Goal: Task Accomplishment & Management: Complete application form

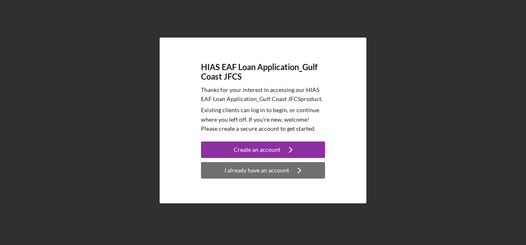
click at [251, 174] on div "I already have an account" at bounding box center [256, 170] width 64 height 17
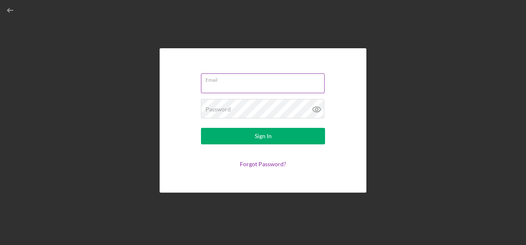
click at [212, 85] on input "Email" at bounding box center [263, 84] width 124 height 20
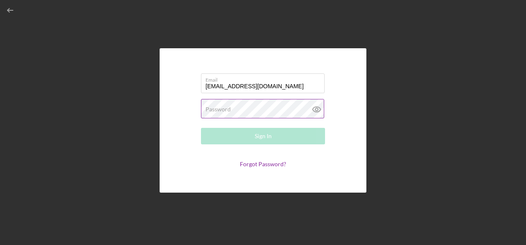
type input "[EMAIL_ADDRESS][DOMAIN_NAME]"
click at [212, 111] on label "Password" at bounding box center [217, 109] width 25 height 7
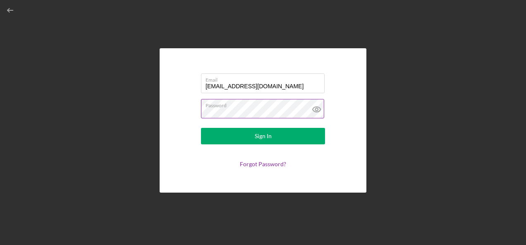
click at [317, 112] on icon at bounding box center [316, 109] width 8 height 5
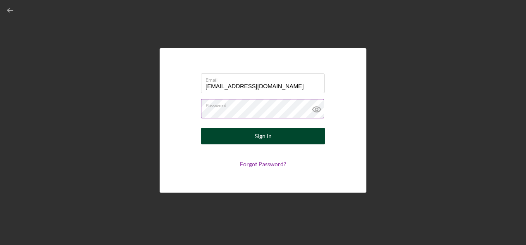
click at [251, 140] on button "Sign In" at bounding box center [263, 136] width 124 height 17
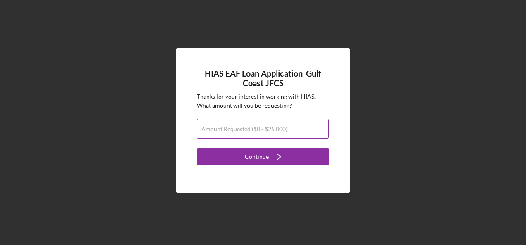
click at [242, 131] on label "Amount Requested ($0 - $25,000)" at bounding box center [244, 129] width 86 height 7
click at [242, 131] on input "Amount Requested ($0 - $25,000)" at bounding box center [263, 129] width 132 height 20
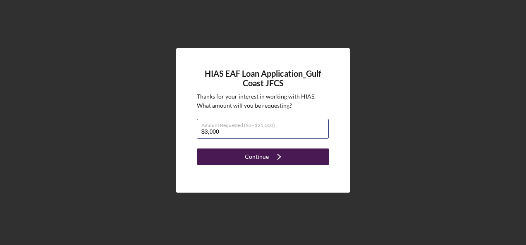
type input "$3,000"
click at [267, 156] on div "Continue" at bounding box center [257, 157] width 24 height 17
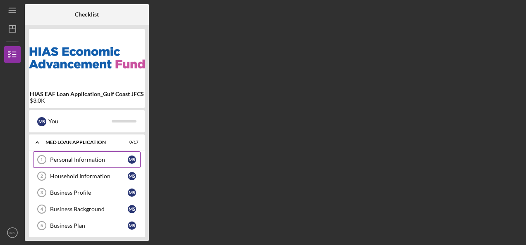
click at [83, 160] on div "Personal Information" at bounding box center [89, 160] width 78 height 7
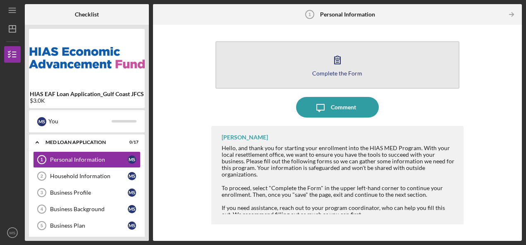
click at [263, 71] on button "Complete the Form Form" at bounding box center [337, 65] width 244 height 48
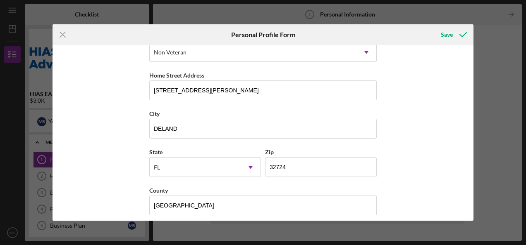
scroll to position [138, 0]
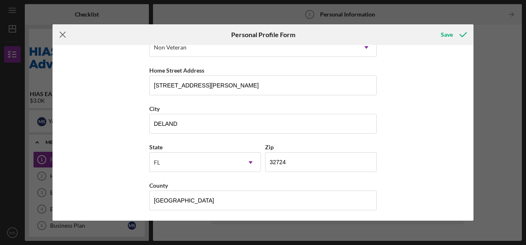
click at [63, 31] on icon "Icon/Menu Close" at bounding box center [62, 34] width 21 height 21
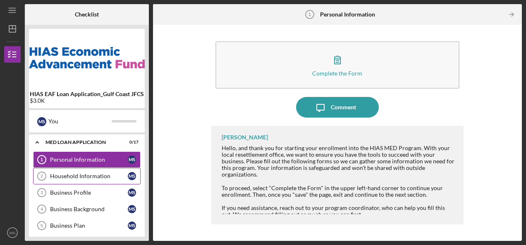
click at [74, 174] on div "Household Information" at bounding box center [89, 176] width 78 height 7
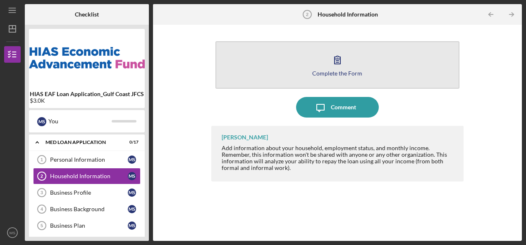
click at [299, 59] on button "Complete the Form Form" at bounding box center [337, 65] width 244 height 48
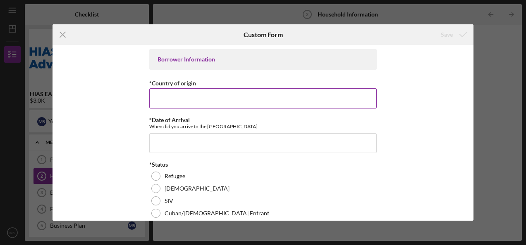
click at [179, 99] on input "*Country of origin" at bounding box center [262, 98] width 227 height 20
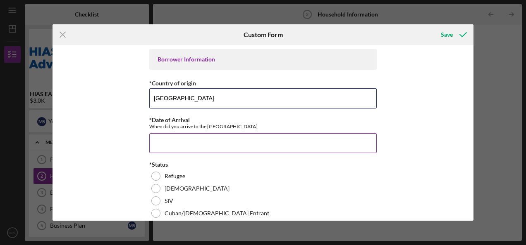
type input "[GEOGRAPHIC_DATA]"
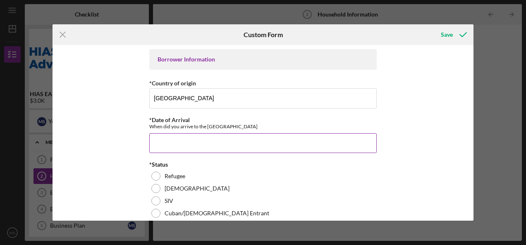
click at [207, 146] on input "*Date of Arrival" at bounding box center [262, 143] width 227 height 20
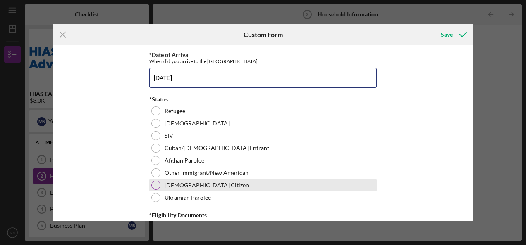
scroll to position [83, 0]
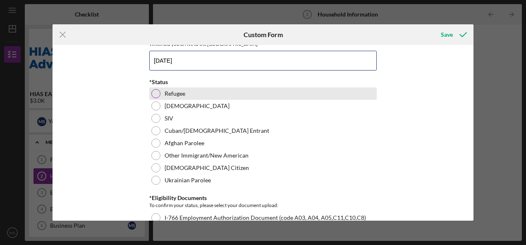
type input "[DATE]"
click at [169, 91] on label "Refugee" at bounding box center [174, 93] width 21 height 7
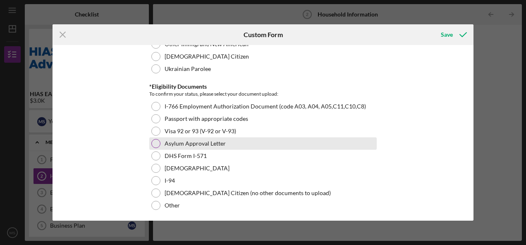
scroll to position [207, 0]
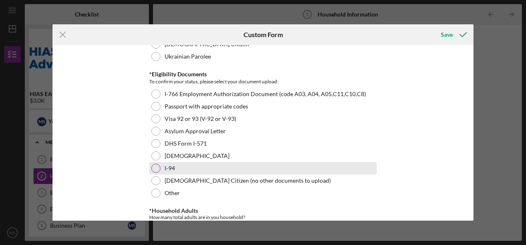
click at [161, 167] on div "I-94" at bounding box center [262, 168] width 227 height 12
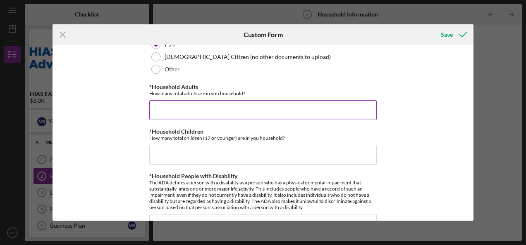
scroll to position [289, 0]
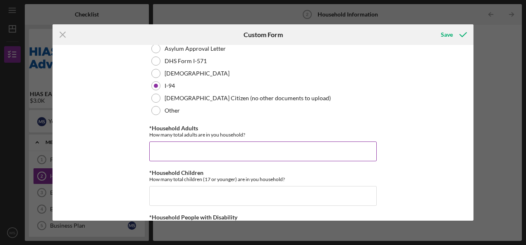
click at [180, 147] on input "*Household Adults" at bounding box center [262, 152] width 227 height 20
type input "1"
type input "2"
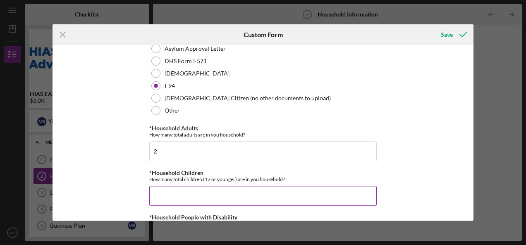
click at [210, 192] on input "*Household Children" at bounding box center [262, 196] width 227 height 20
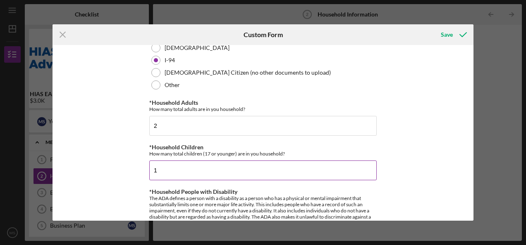
scroll to position [413, 0]
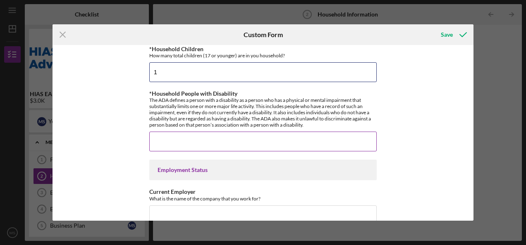
type input "1"
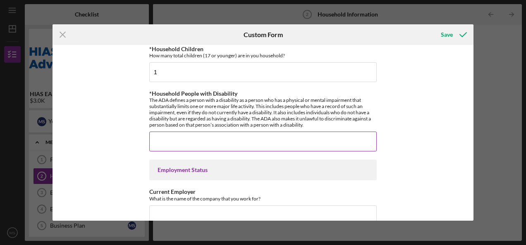
click at [198, 146] on input "*Household People with Disability" at bounding box center [262, 142] width 227 height 20
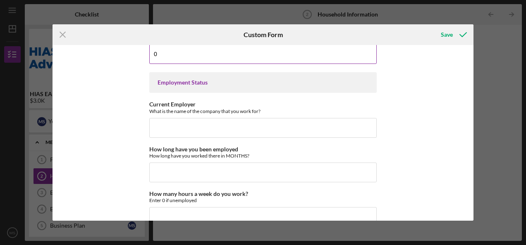
scroll to position [537, 0]
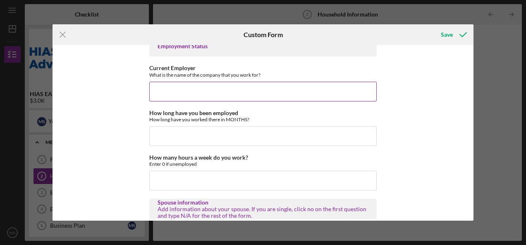
type input "0"
click at [179, 93] on input "Current Employer" at bounding box center [262, 92] width 227 height 20
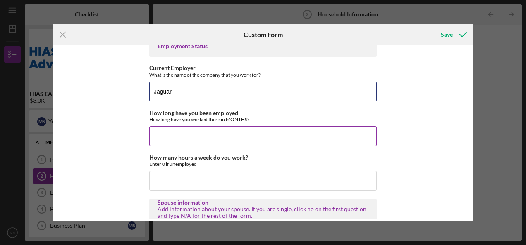
type input "Jaguar"
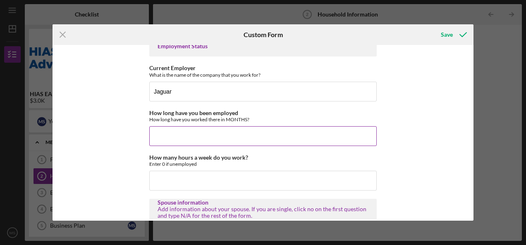
click at [195, 134] on input "How long have you been employed" at bounding box center [262, 136] width 227 height 20
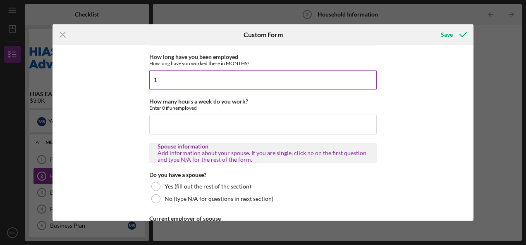
scroll to position [620, 0]
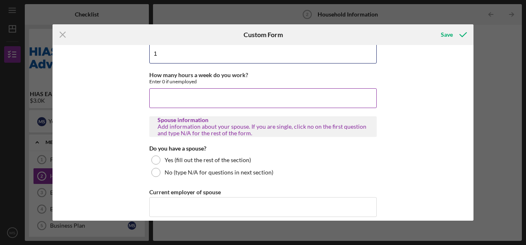
type input "1"
click at [192, 90] on input "How many hours a week do you work?" at bounding box center [262, 98] width 227 height 20
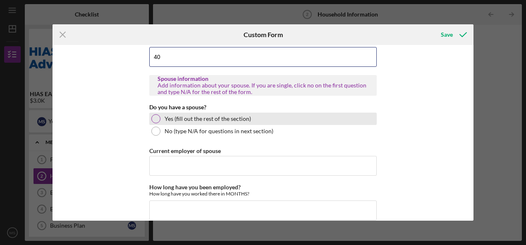
type input "40"
click at [157, 118] on div at bounding box center [155, 118] width 9 height 9
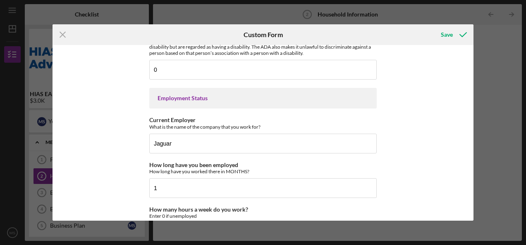
scroll to position [455, 0]
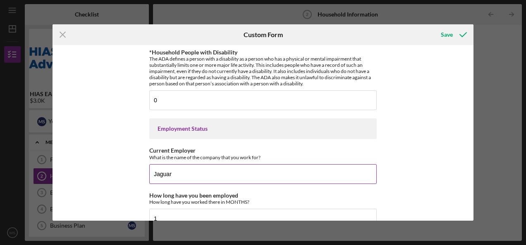
click at [217, 174] on input "Jaguar" at bounding box center [262, 174] width 227 height 20
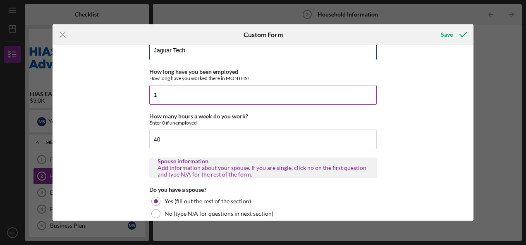
scroll to position [289, 0]
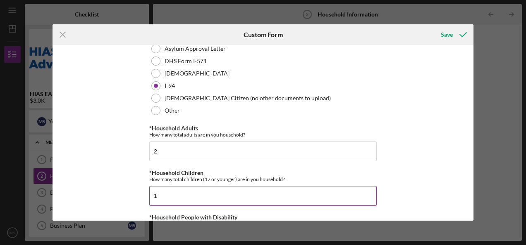
type input "Jaguar Tech"
click at [167, 190] on input "1" at bounding box center [262, 196] width 227 height 20
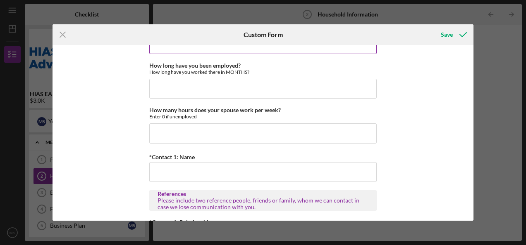
scroll to position [785, 0]
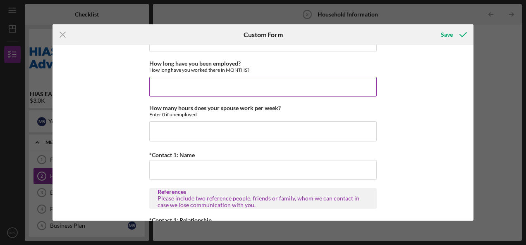
type input "2"
click at [203, 83] on input "How long have you been employed?" at bounding box center [262, 87] width 227 height 20
type input "12"
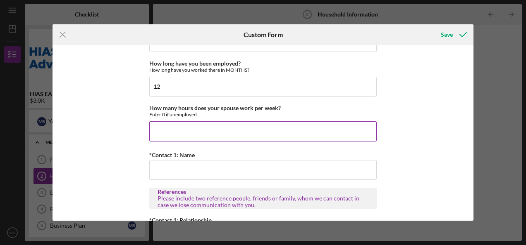
click at [208, 126] on input "How many hours does your spouse work per week?" at bounding box center [262, 131] width 227 height 20
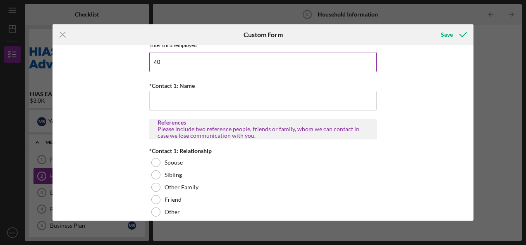
scroll to position [868, 0]
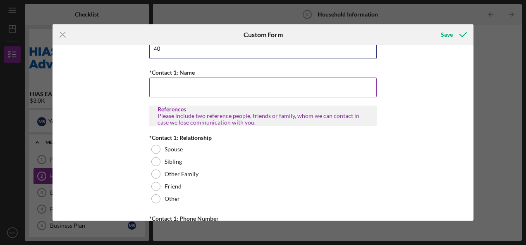
type input "40"
click at [205, 82] on input "*Contact 1: Name" at bounding box center [262, 88] width 227 height 20
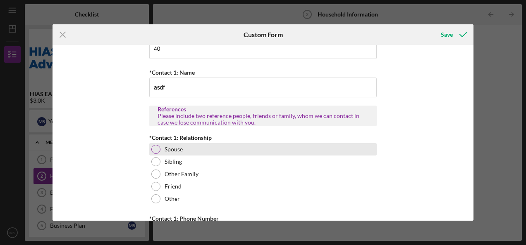
click at [179, 146] on label "Spouse" at bounding box center [173, 149] width 18 height 7
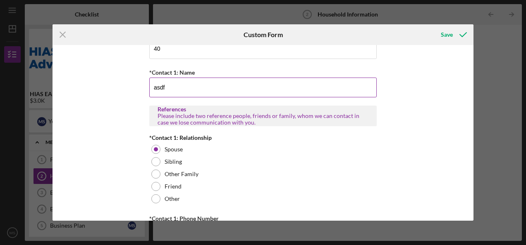
click at [169, 82] on input "asdf" at bounding box center [262, 88] width 227 height 20
drag, startPoint x: 169, startPoint y: 83, endPoint x: 150, endPoint y: 87, distance: 20.1
click at [150, 87] on input "asdf" at bounding box center [262, 88] width 227 height 20
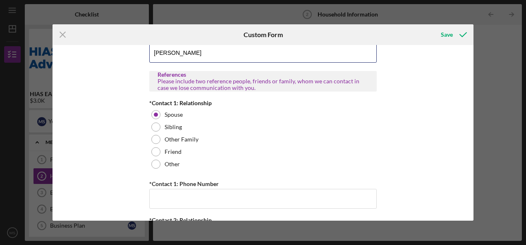
scroll to position [950, 0]
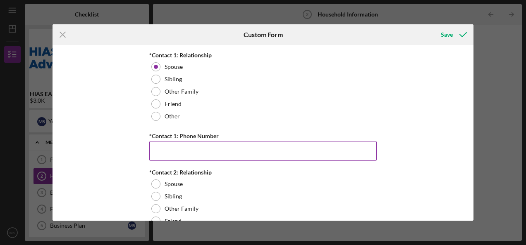
type input "[PERSON_NAME]"
click at [199, 145] on input "*Contact 1: Phone Number" at bounding box center [262, 151] width 227 height 20
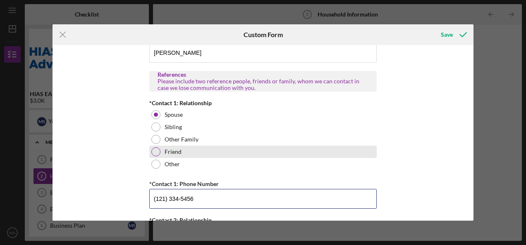
scroll to position [868, 0]
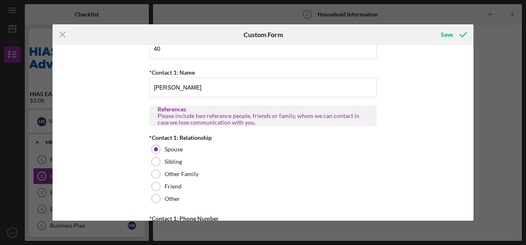
type input "(121) 334-5456"
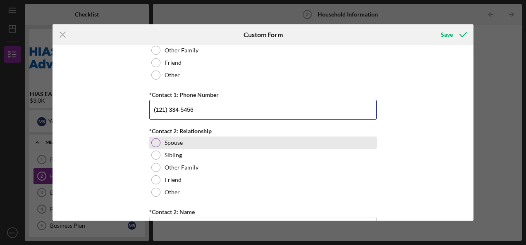
scroll to position [1033, 0]
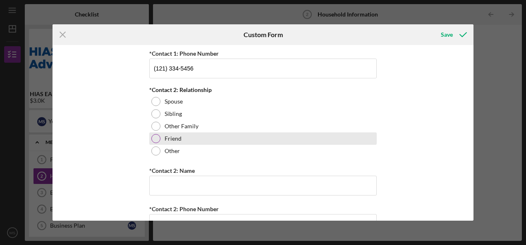
click at [181, 133] on div "Friend" at bounding box center [262, 139] width 227 height 12
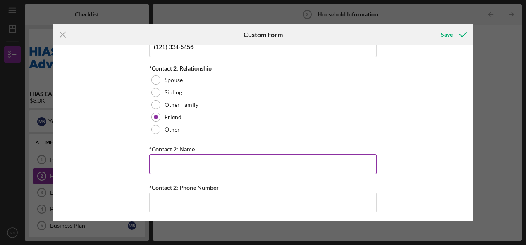
scroll to position [1055, 0]
click at [229, 157] on input "*Contact 2: Name" at bounding box center [262, 165] width 227 height 20
type input "ertrtrey"
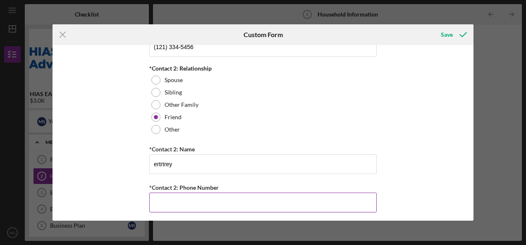
click at [221, 196] on input "*Contact 2: Phone Number" at bounding box center [262, 203] width 227 height 20
type input "(123) 345-5555"
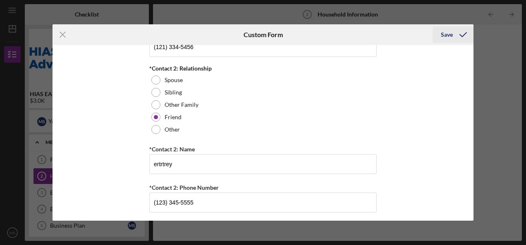
click at [443, 37] on div "Save" at bounding box center [447, 34] width 12 height 17
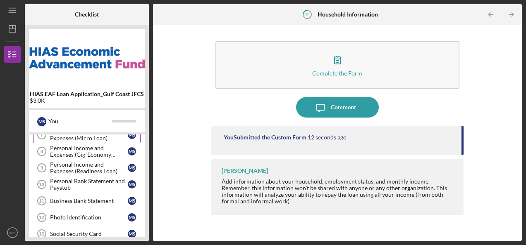
scroll to position [165, 0]
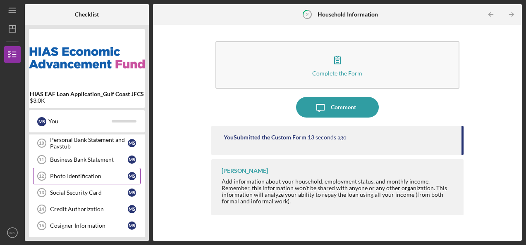
drag, startPoint x: 67, startPoint y: 172, endPoint x: 55, endPoint y: 179, distance: 13.7
click at [67, 173] on div "Photo Identification" at bounding box center [89, 176] width 78 height 7
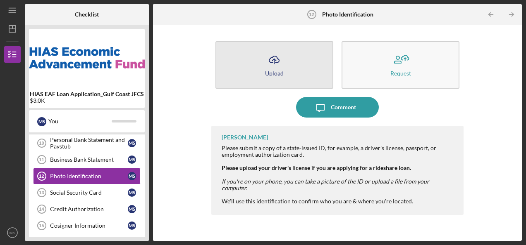
click at [274, 62] on icon "Icon/Upload" at bounding box center [274, 60] width 21 height 21
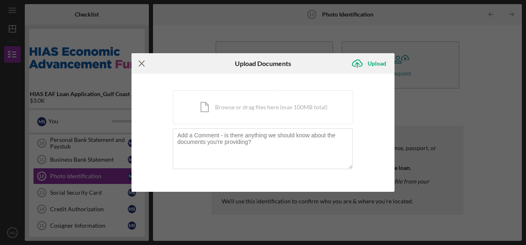
click at [142, 65] on icon "Icon/Menu Close" at bounding box center [141, 63] width 21 height 21
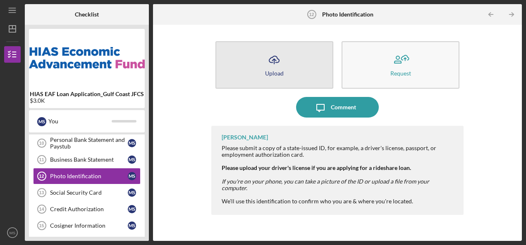
click at [269, 67] on icon "Icon/Upload" at bounding box center [274, 60] width 21 height 21
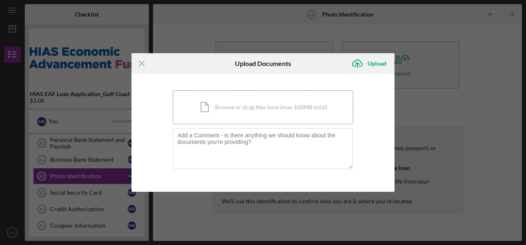
click at [236, 102] on div "Icon/Document Browse or drag files here (max 100MB total) Tap to choose files o…" at bounding box center [263, 107] width 180 height 34
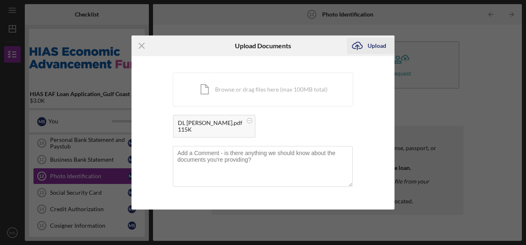
click at [373, 49] on div "Upload" at bounding box center [376, 46] width 19 height 17
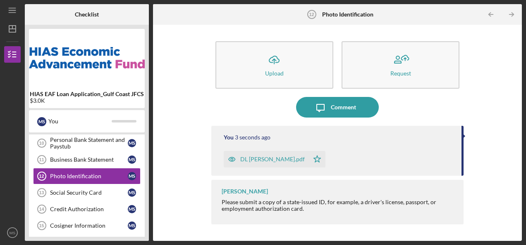
click at [313, 160] on polygon "button" at bounding box center [316, 159] width 7 height 7
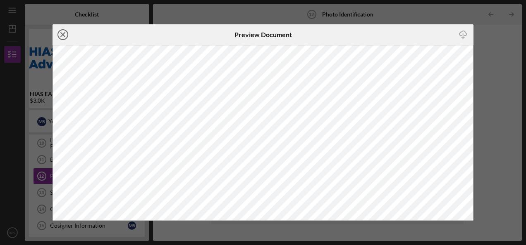
click at [66, 31] on circle at bounding box center [63, 35] width 10 height 10
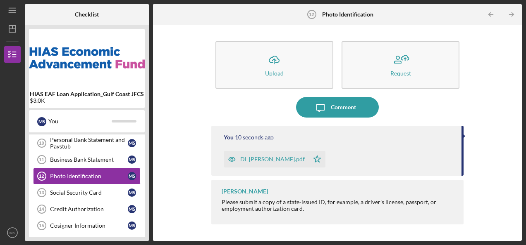
click at [309, 158] on icon "Icon/Star" at bounding box center [317, 159] width 17 height 17
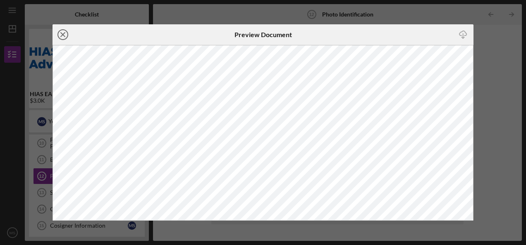
click at [65, 38] on icon "Icon/Close" at bounding box center [62, 34] width 21 height 21
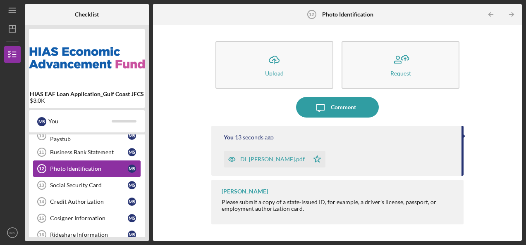
scroll to position [165, 0]
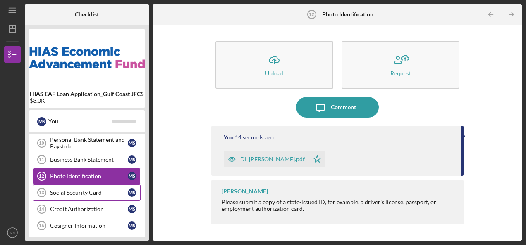
click at [69, 194] on link "Social Security Card 13 Social Security Card M S" at bounding box center [86, 193] width 107 height 17
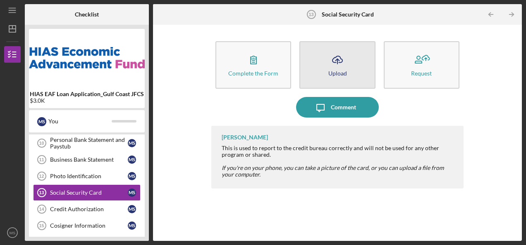
click at [323, 65] on button "Icon/Upload Upload" at bounding box center [337, 65] width 76 height 48
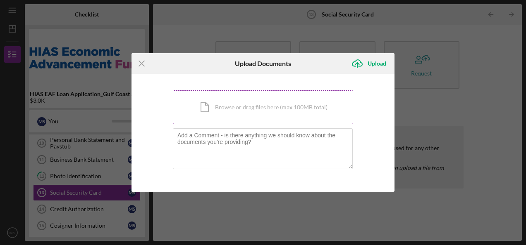
click at [254, 110] on div "Icon/Document Browse or drag files here (max 100MB total) Tap to choose files o…" at bounding box center [263, 107] width 180 height 34
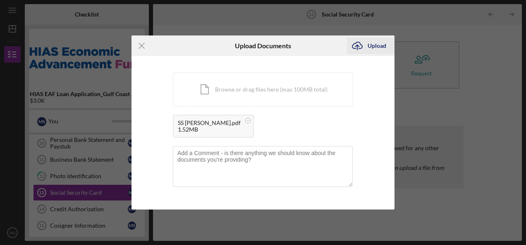
click at [369, 45] on div "Upload" at bounding box center [376, 46] width 19 height 17
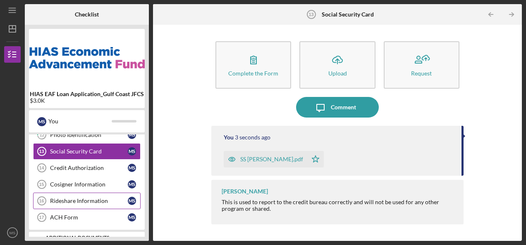
scroll to position [248, 0]
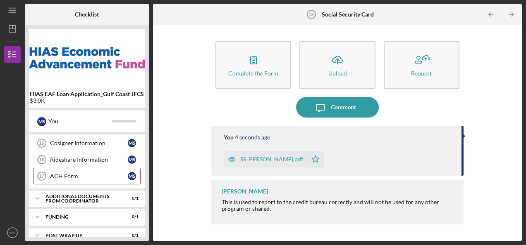
click at [66, 173] on div "ACH Form" at bounding box center [89, 176] width 78 height 7
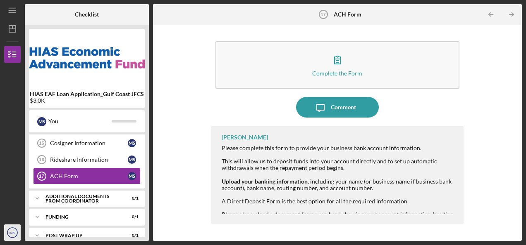
click at [11, 229] on icon "MS" at bounding box center [12, 233] width 17 height 21
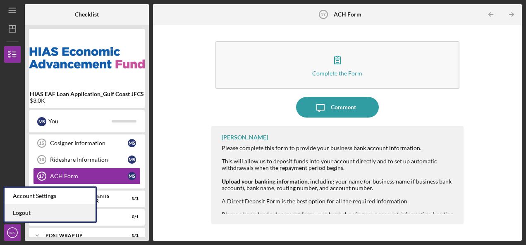
click at [27, 214] on link "Logout" at bounding box center [50, 213] width 91 height 17
